Goal: Information Seeking & Learning: Learn about a topic

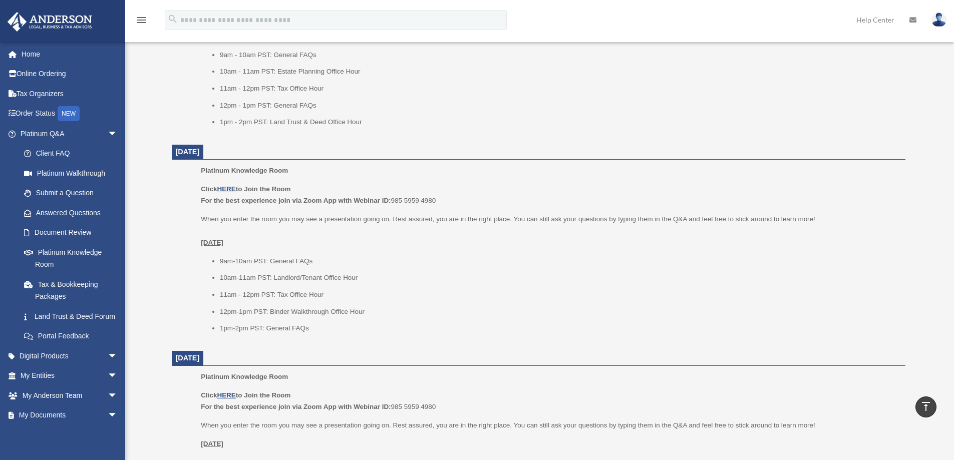
scroll to position [501, 0]
click at [58, 155] on link "Client FAQ" at bounding box center [73, 154] width 119 height 20
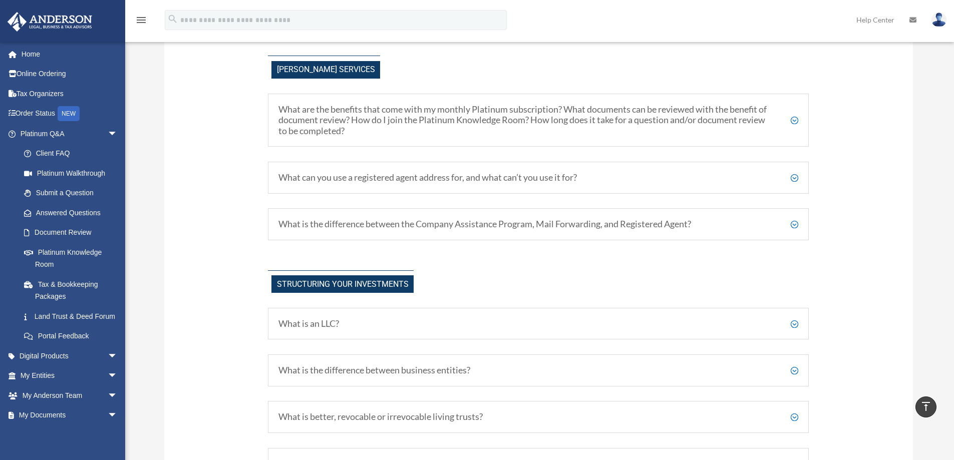
scroll to position [401, 0]
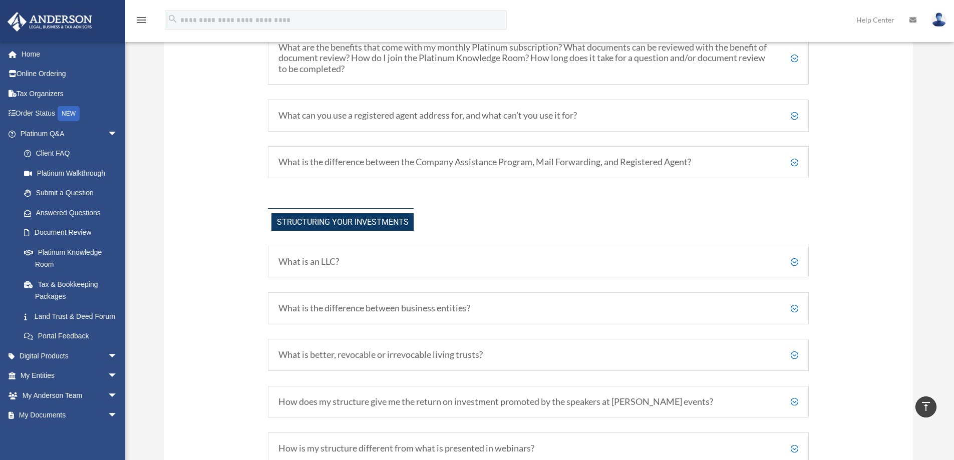
click at [472, 272] on div "What is an LLC? A Limited Liability Company (LLC) is a type of business structu…" at bounding box center [538, 262] width 541 height 32
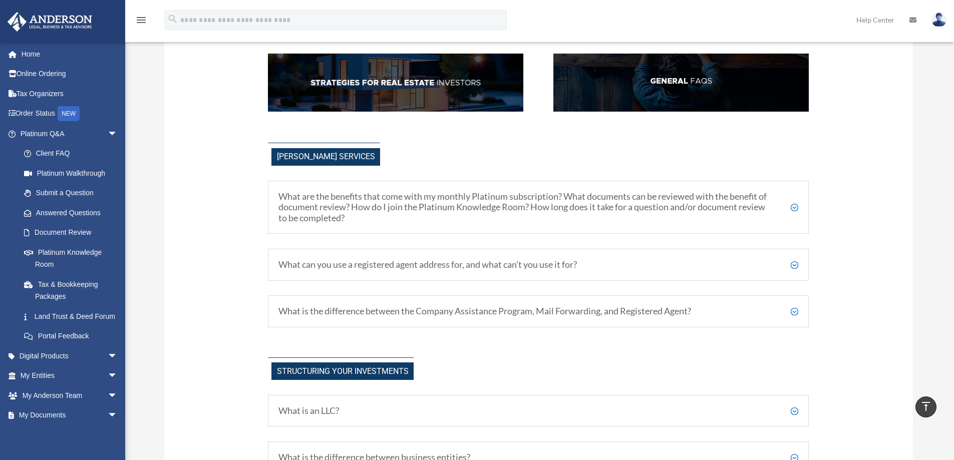
scroll to position [192, 0]
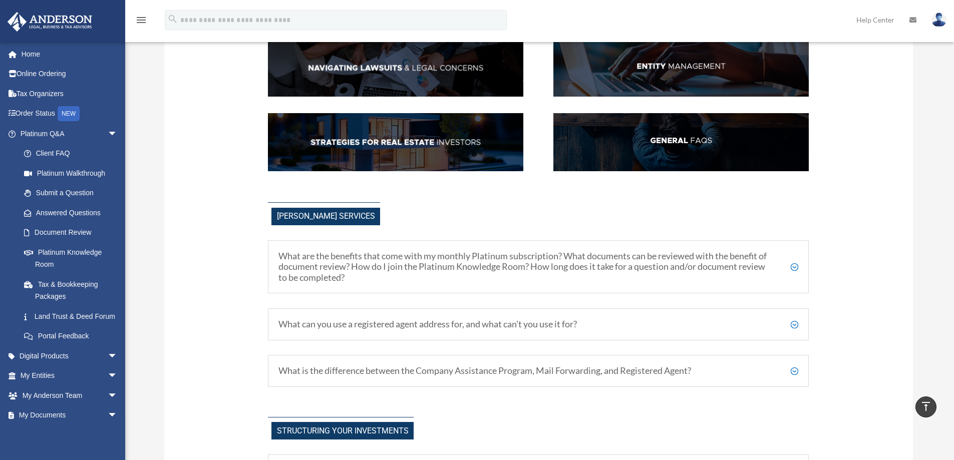
click at [678, 145] on img at bounding box center [682, 142] width 256 height 58
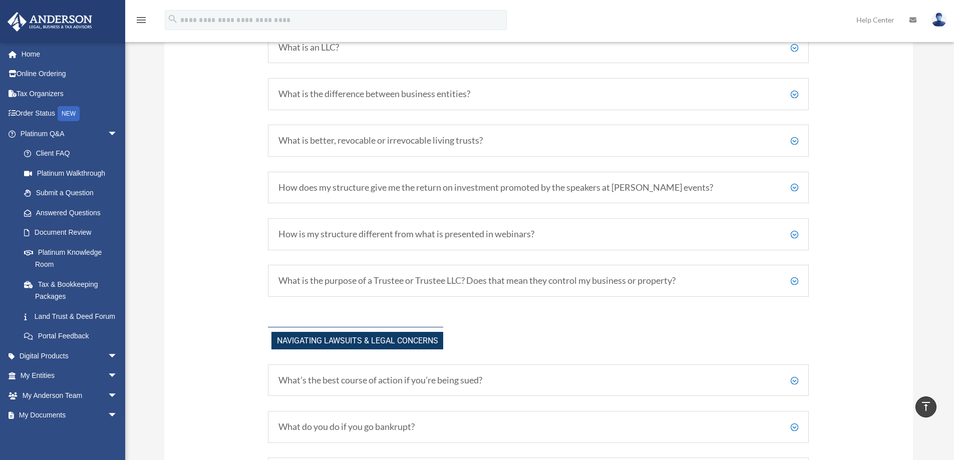
scroll to position [164, 0]
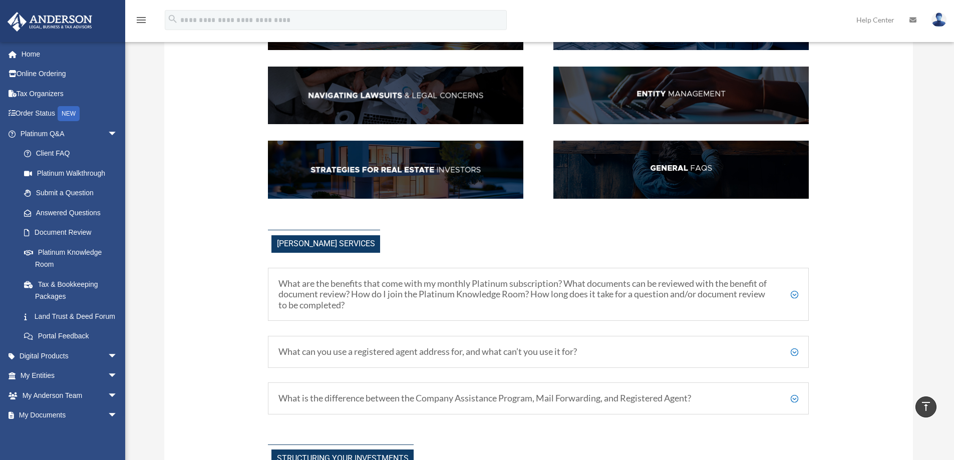
click at [701, 96] on img at bounding box center [682, 96] width 256 height 58
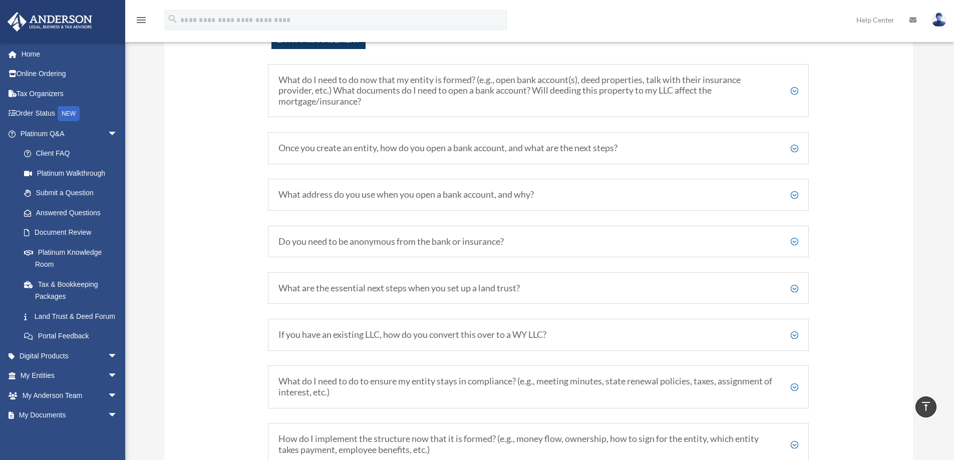
scroll to position [1218, 0]
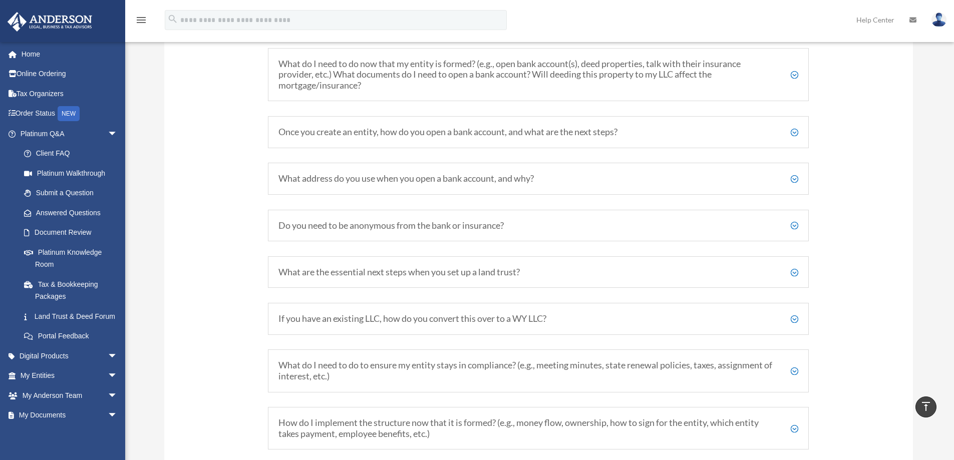
click at [793, 319] on h5 "If you have an existing LLC, how do you convert this over to a WY LLC?" at bounding box center [539, 319] width 520 height 11
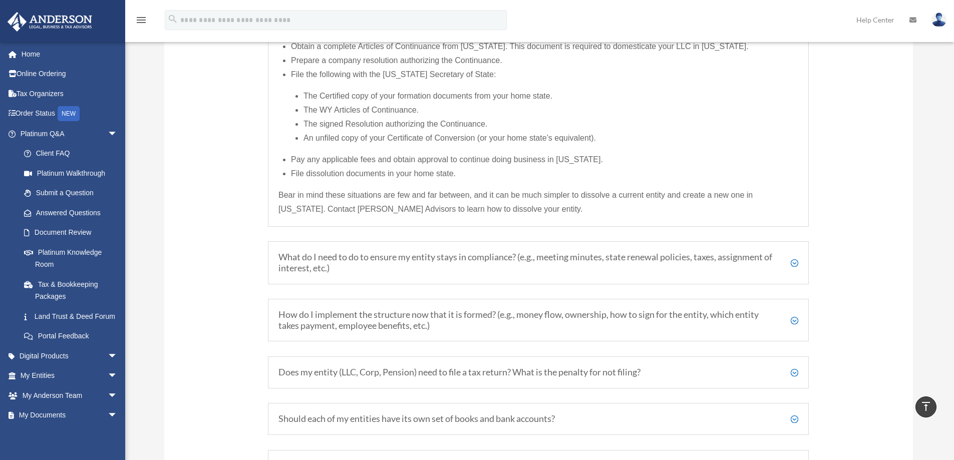
scroll to position [1720, 0]
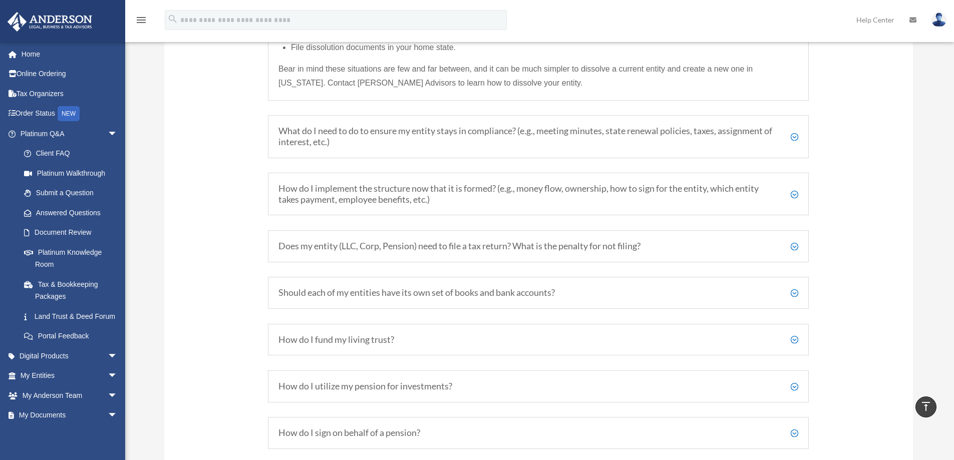
click at [796, 193] on h5 "How do I implement the structure now that it is formed? (e.g., money flow, owne…" at bounding box center [539, 194] width 520 height 22
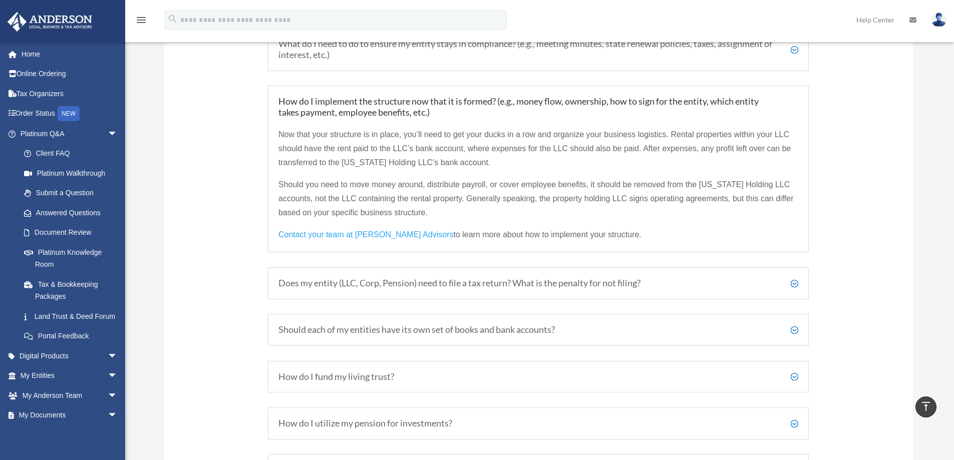
scroll to position [1551, 0]
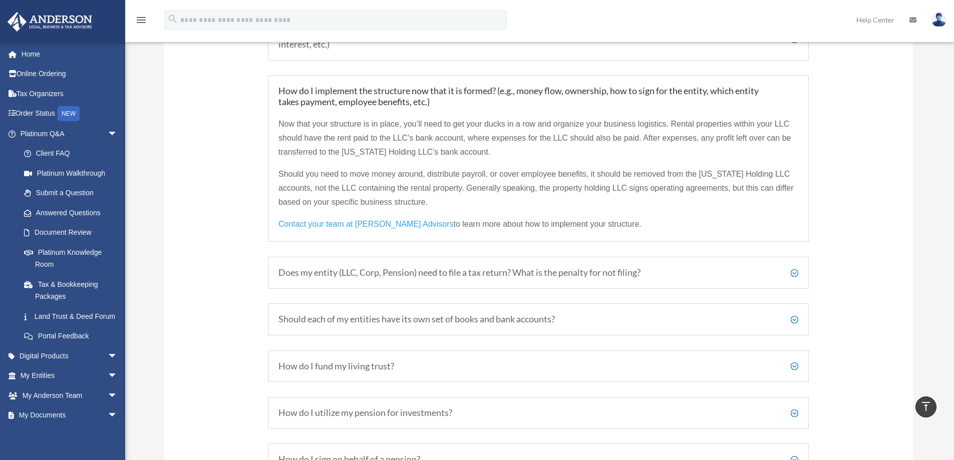
click at [610, 273] on h5 "Does my entity (LLC, Corp, Pension) need to file a tax return? What is the pena…" at bounding box center [539, 273] width 520 height 11
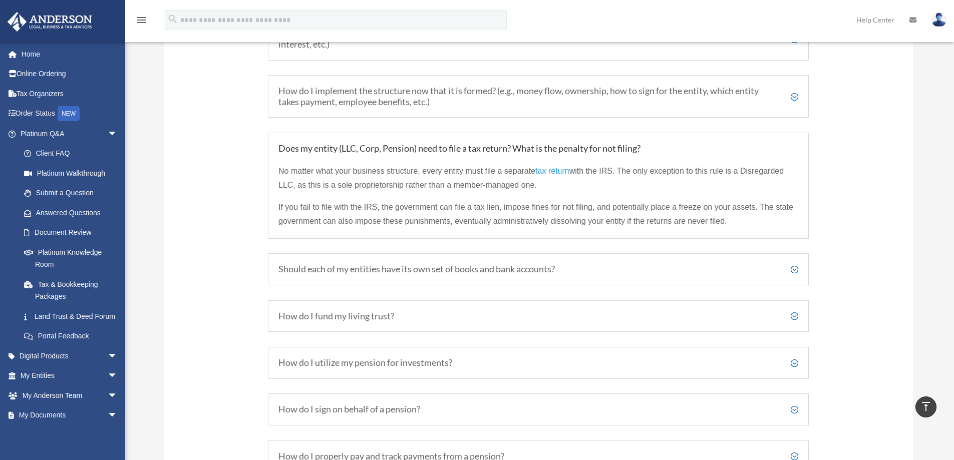
click at [473, 270] on h5 "Should each of my entities have its own set of books and bank accounts?" at bounding box center [539, 269] width 520 height 11
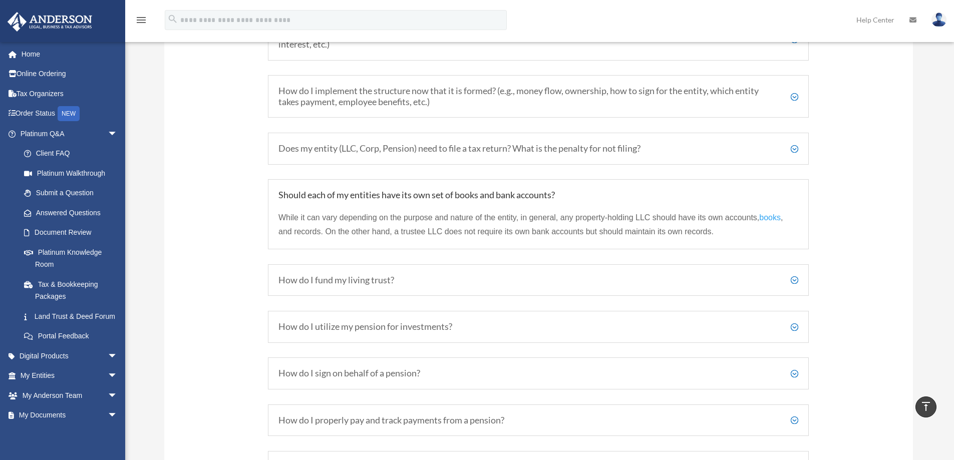
click at [394, 286] on div "How do I fund my living trust? For each living trust that we draft, we include …" at bounding box center [538, 281] width 541 height 32
click at [390, 281] on h5 "How do I fund my living trust?" at bounding box center [539, 280] width 520 height 11
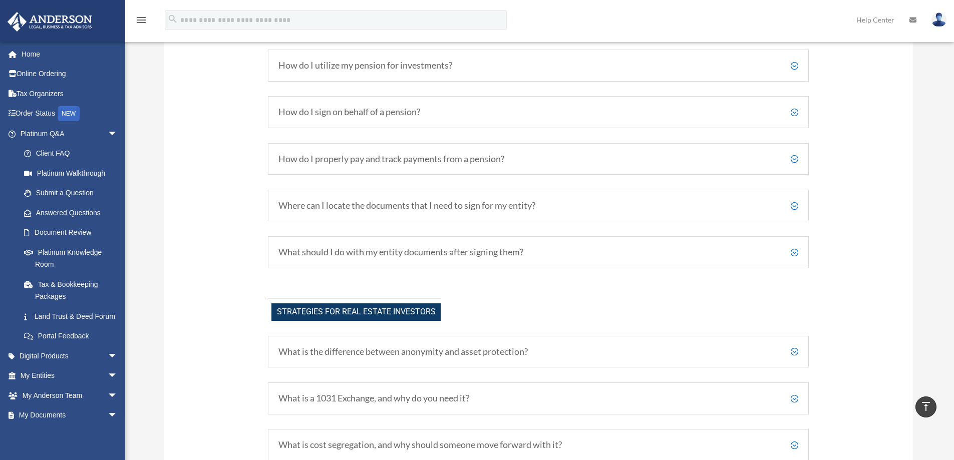
scroll to position [1851, 0]
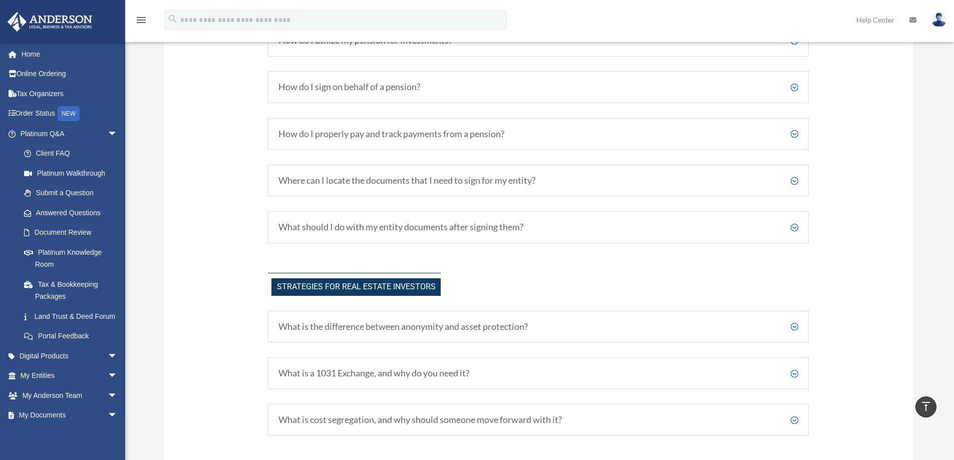
click at [455, 224] on h5 "What should I do with my entity documents after signing them?" at bounding box center [539, 227] width 520 height 11
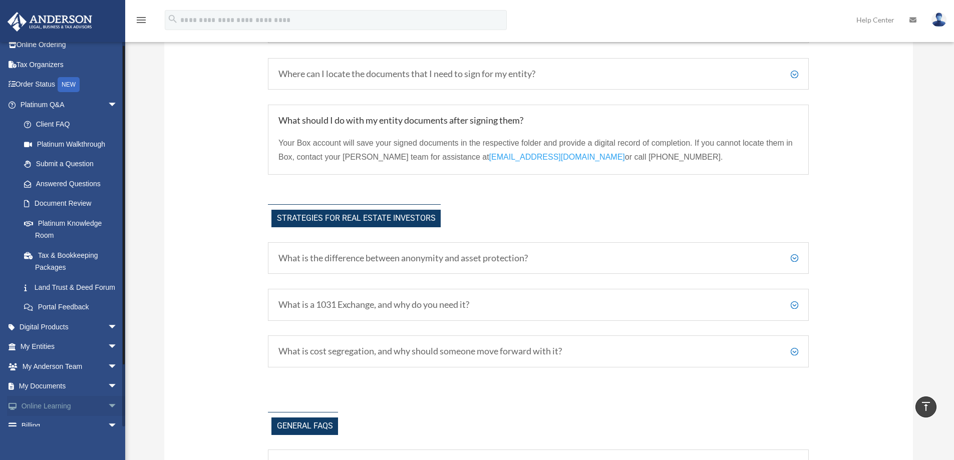
scroll to position [73, 0]
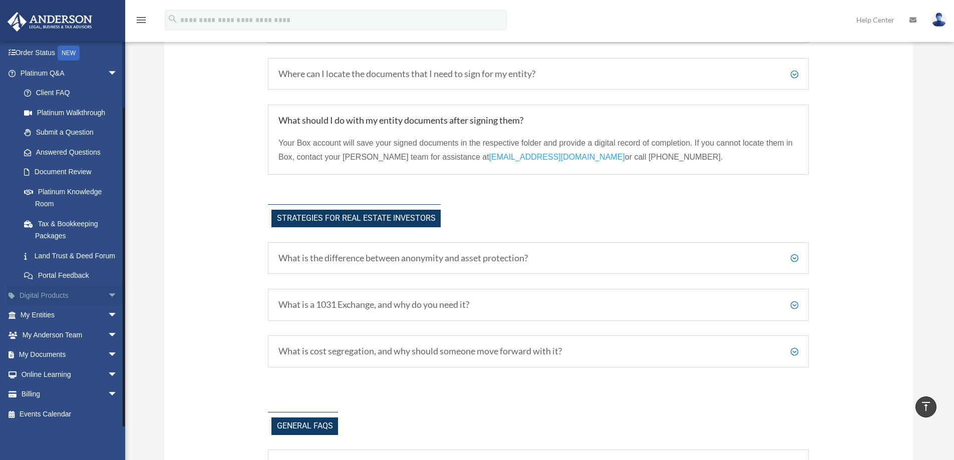
click at [108, 295] on span "arrow_drop_down" at bounding box center [118, 296] width 20 height 21
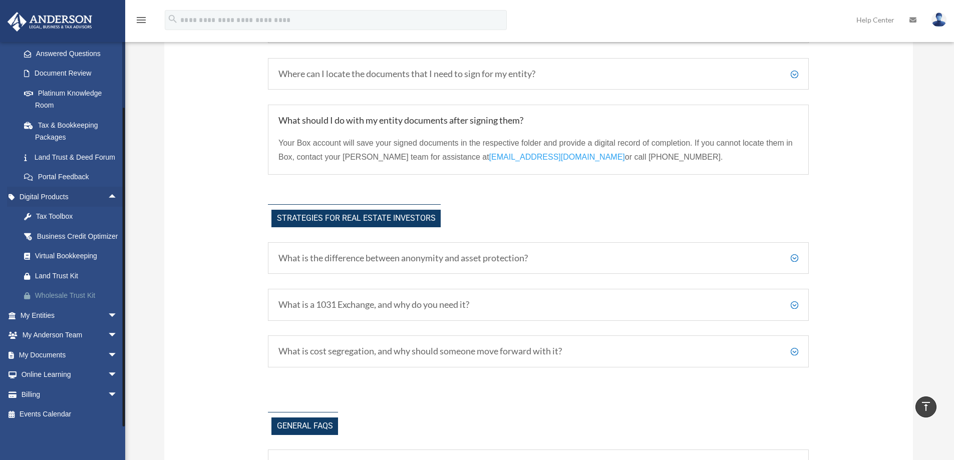
scroll to position [184, 0]
click at [108, 315] on span "arrow_drop_down" at bounding box center [118, 316] width 20 height 21
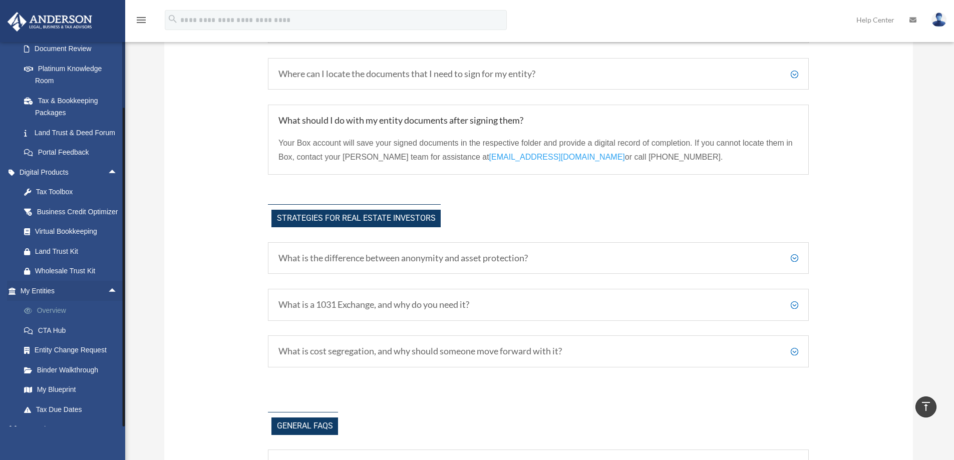
click at [60, 321] on link "Overview" at bounding box center [73, 311] width 119 height 20
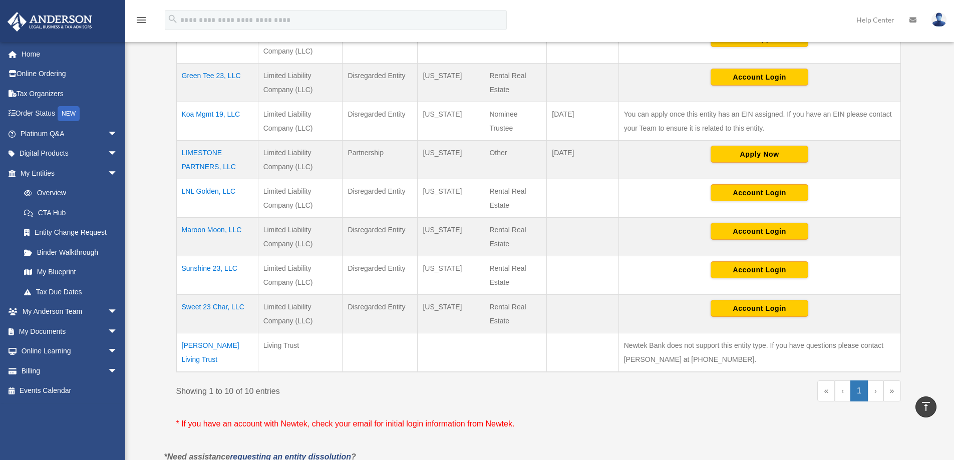
scroll to position [150, 0]
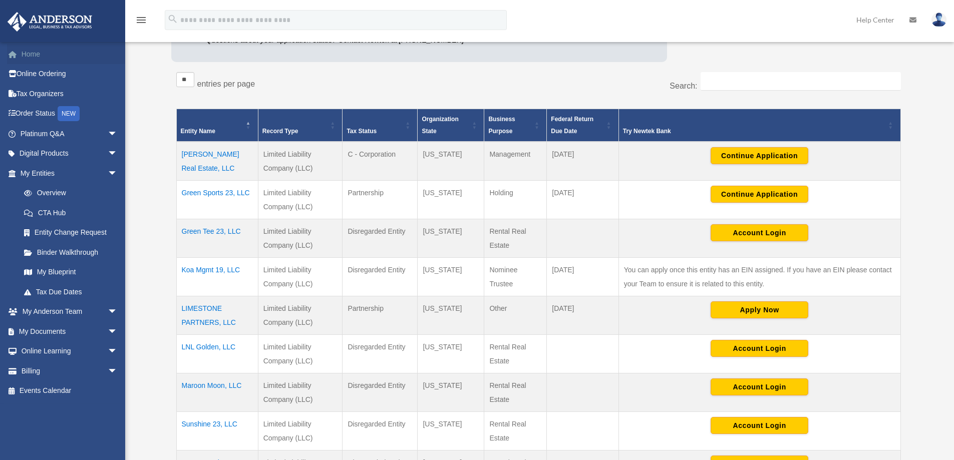
click at [41, 52] on link "Home" at bounding box center [70, 54] width 126 height 20
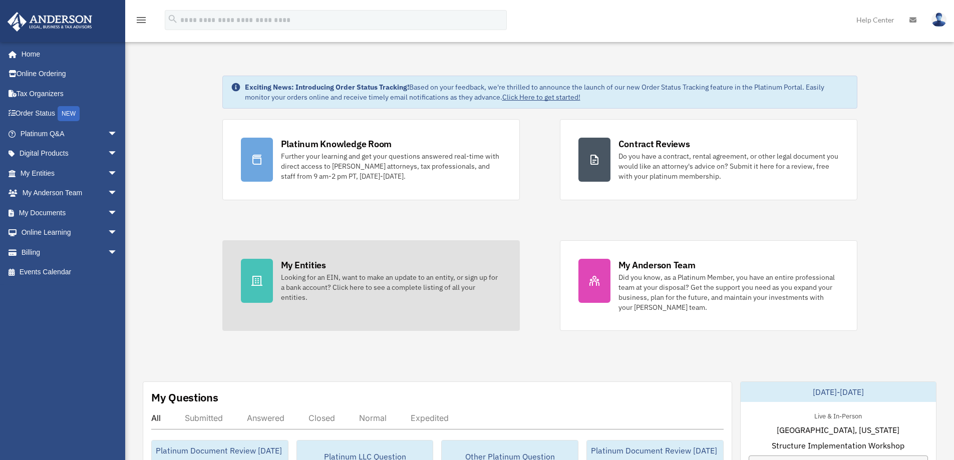
click at [337, 284] on div "Looking for an EIN, want to make an update to an entity, or sign up for a bank …" at bounding box center [391, 288] width 220 height 30
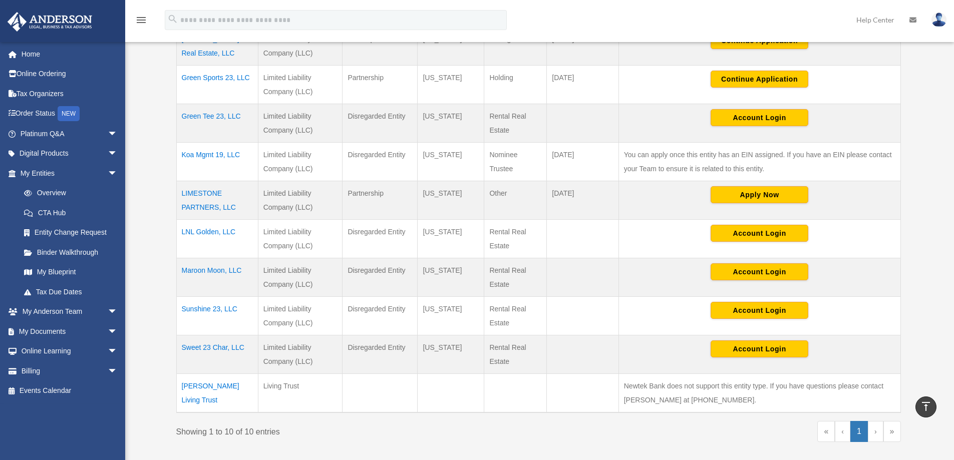
scroll to position [251, 0]
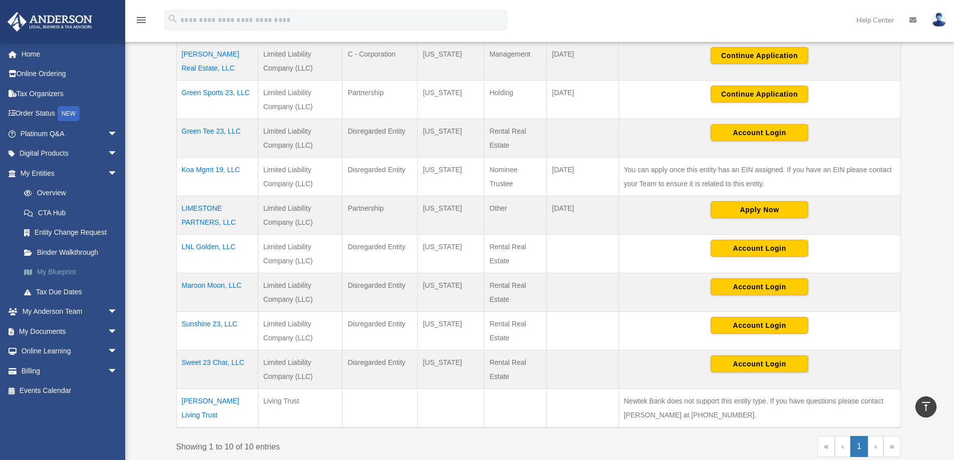
click at [69, 277] on link "My Blueprint" at bounding box center [73, 273] width 119 height 20
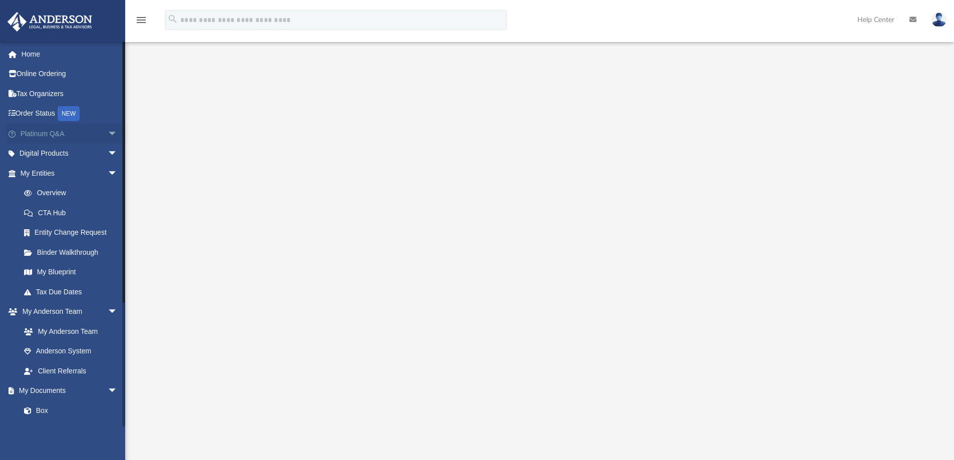
click at [108, 131] on span "arrow_drop_down" at bounding box center [118, 134] width 20 height 21
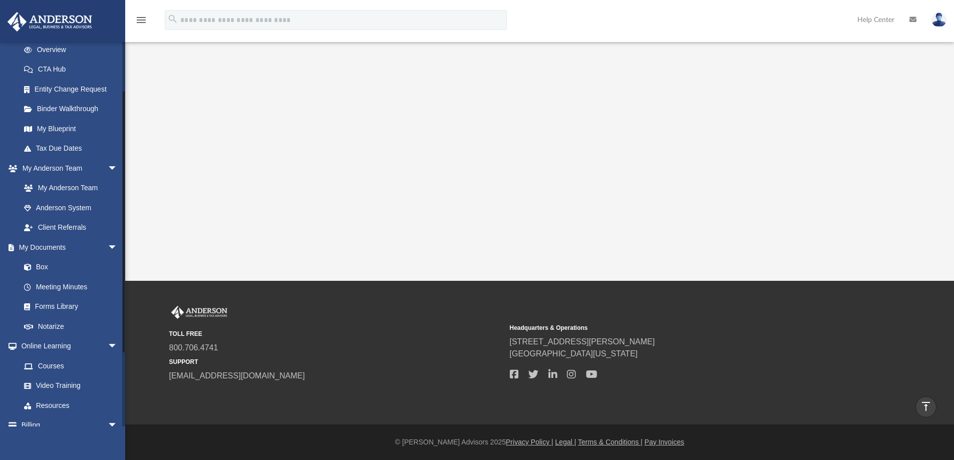
scroll to position [351, 0]
click at [81, 193] on link "My Anderson Team" at bounding box center [73, 184] width 119 height 20
